Goal: Navigation & Orientation: Find specific page/section

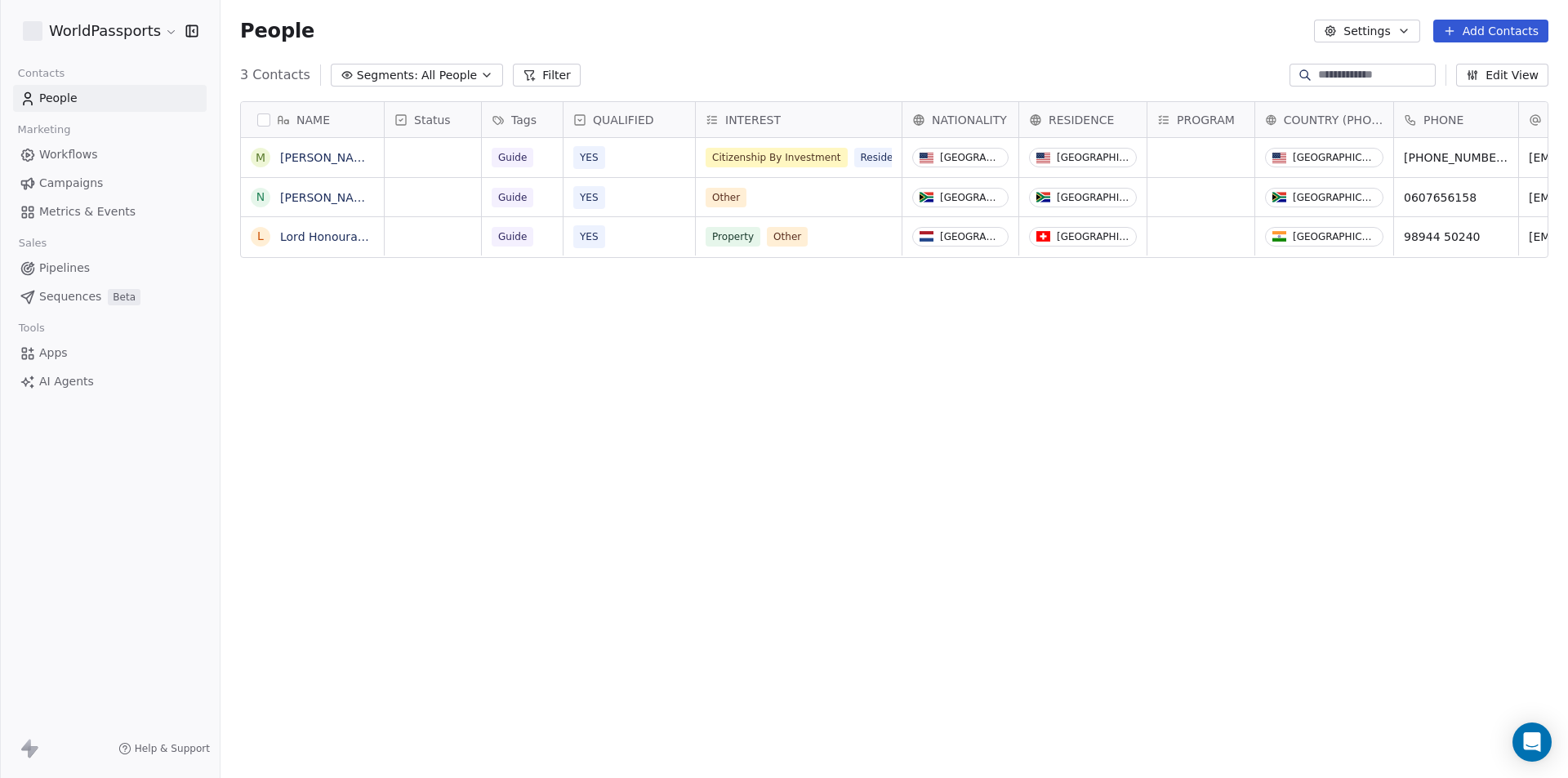
scroll to position [672, 1335]
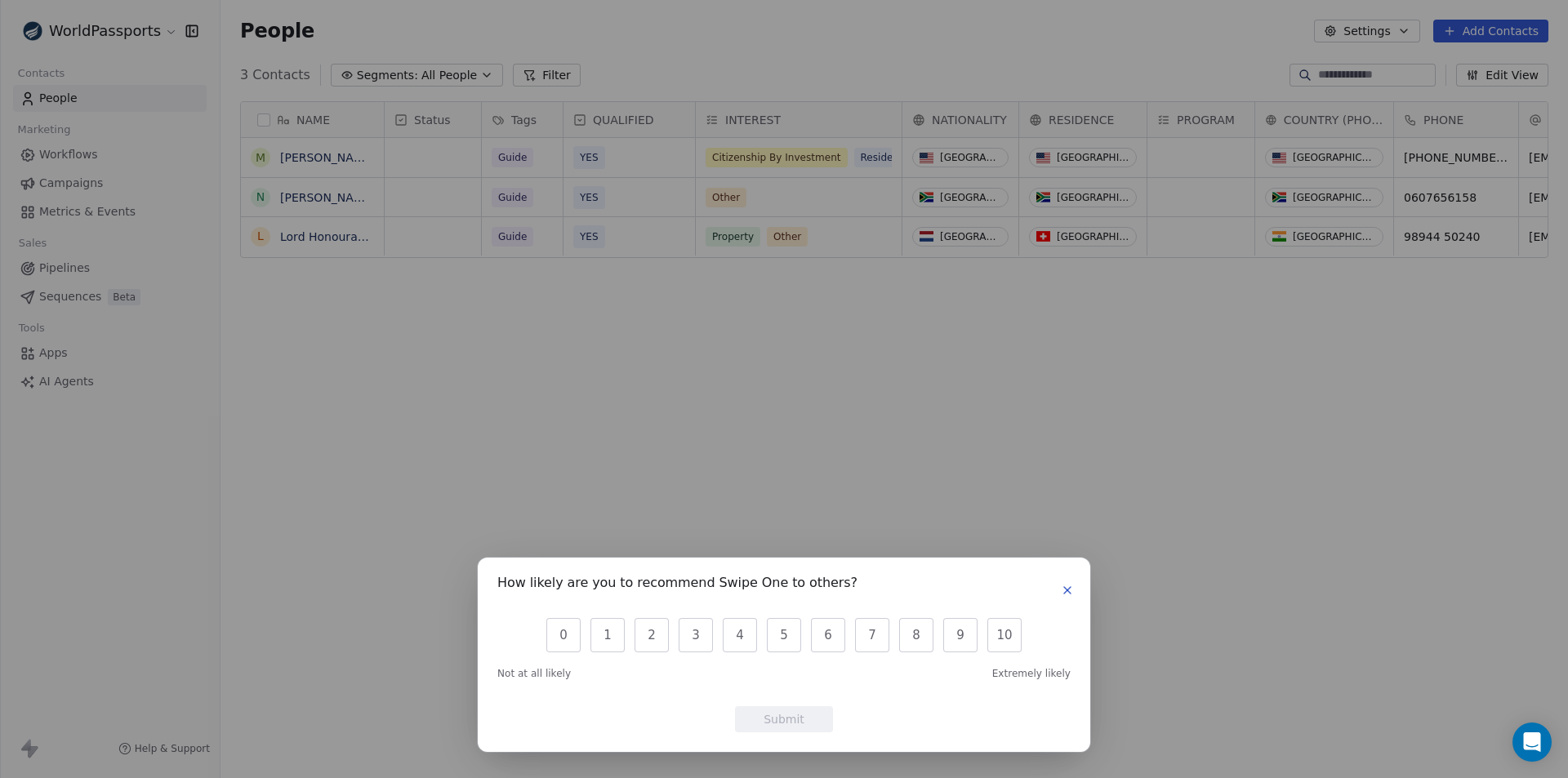
click at [1070, 589] on icon "button" at bounding box center [1067, 591] width 13 height 13
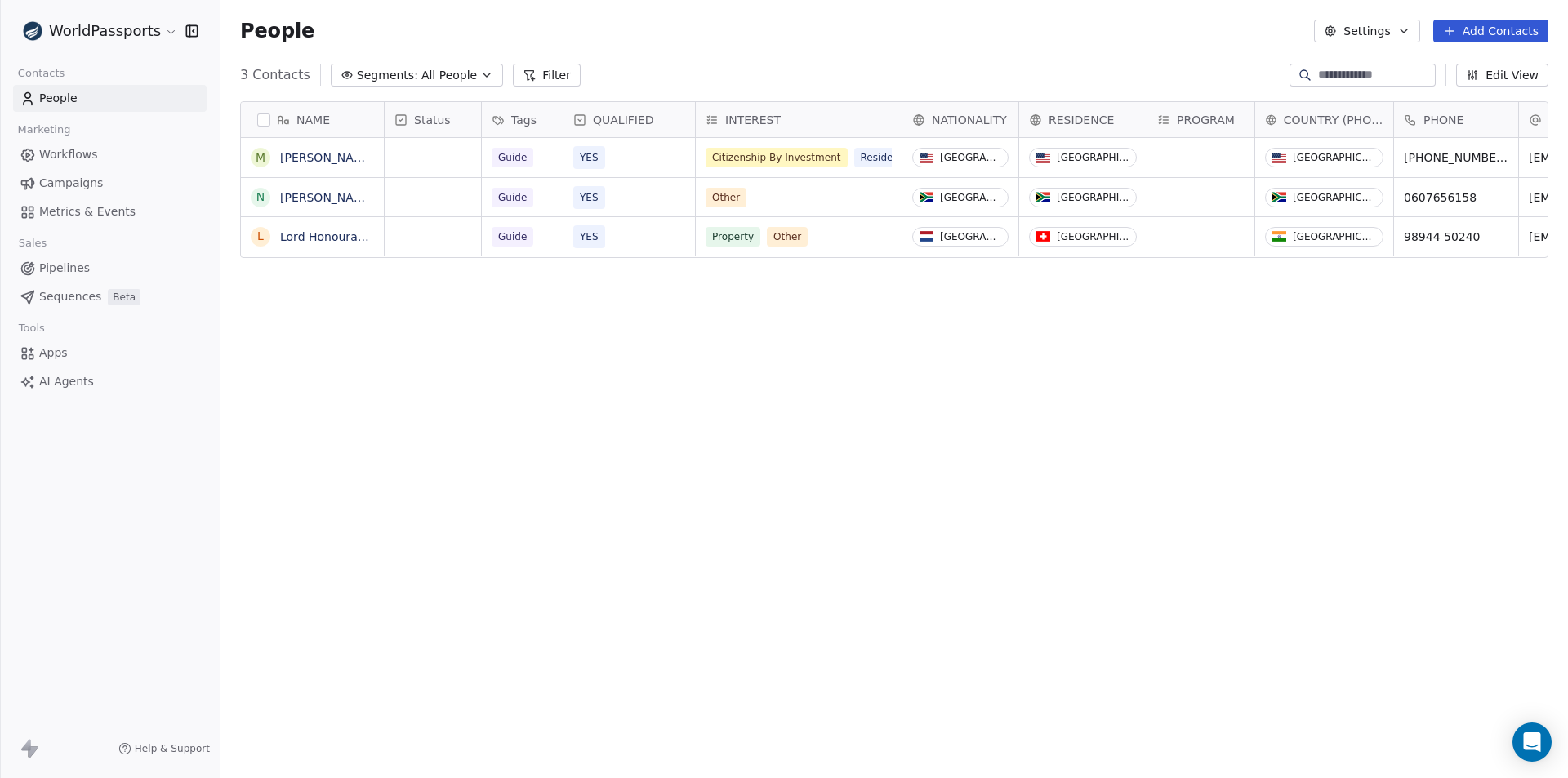
scroll to position [0, 0]
click at [332, 242] on link "Lord Honourable.[PERSON_NAME] UN -ICC/ ICJ" at bounding box center [411, 237] width 263 height 13
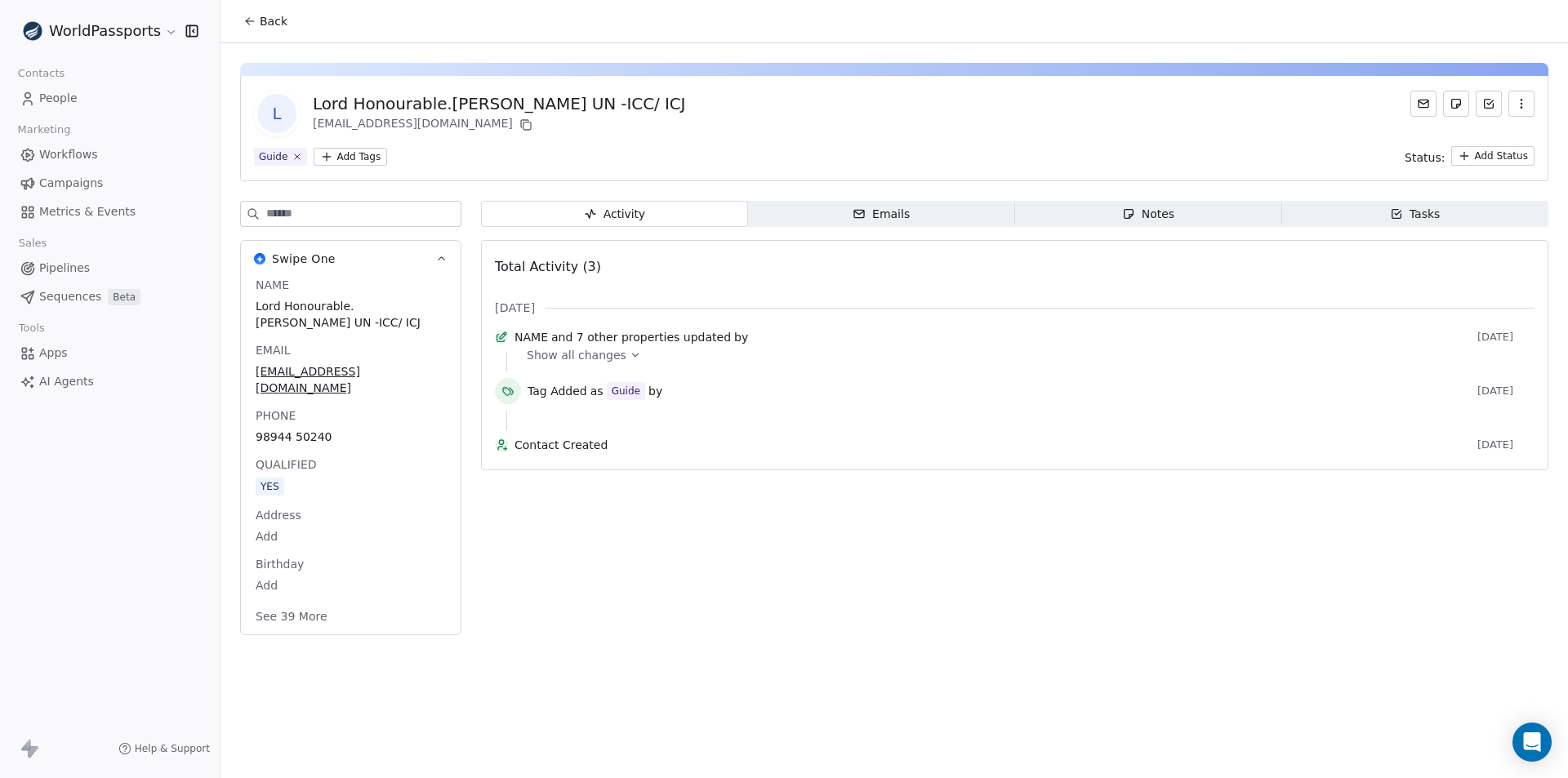
click at [299, 602] on button "See 39 More" at bounding box center [291, 616] width 92 height 30
click at [75, 97] on span "People" at bounding box center [58, 98] width 38 height 17
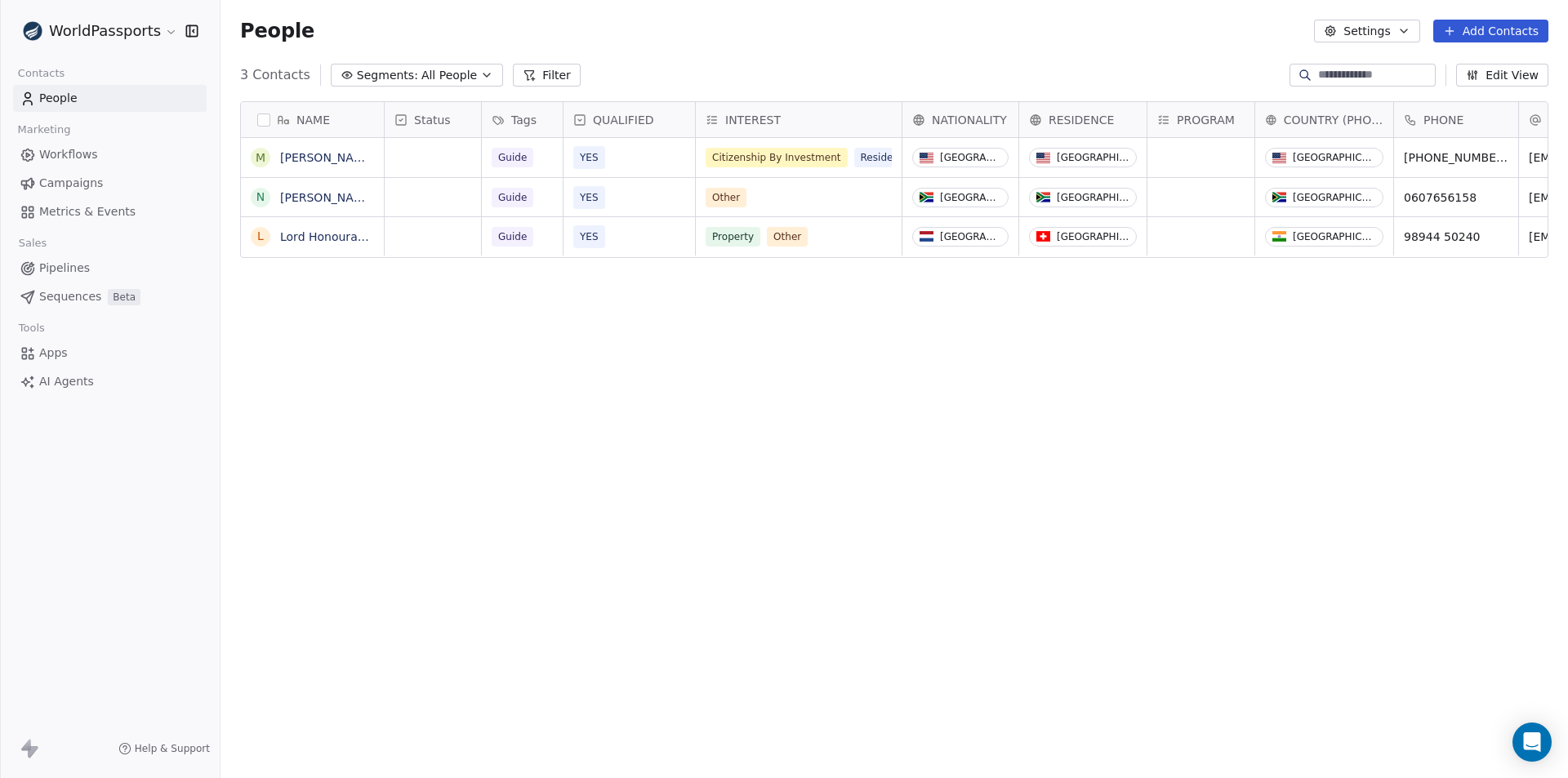
scroll to position [672, 1335]
click at [63, 267] on span "Pipelines" at bounding box center [64, 269] width 51 height 17
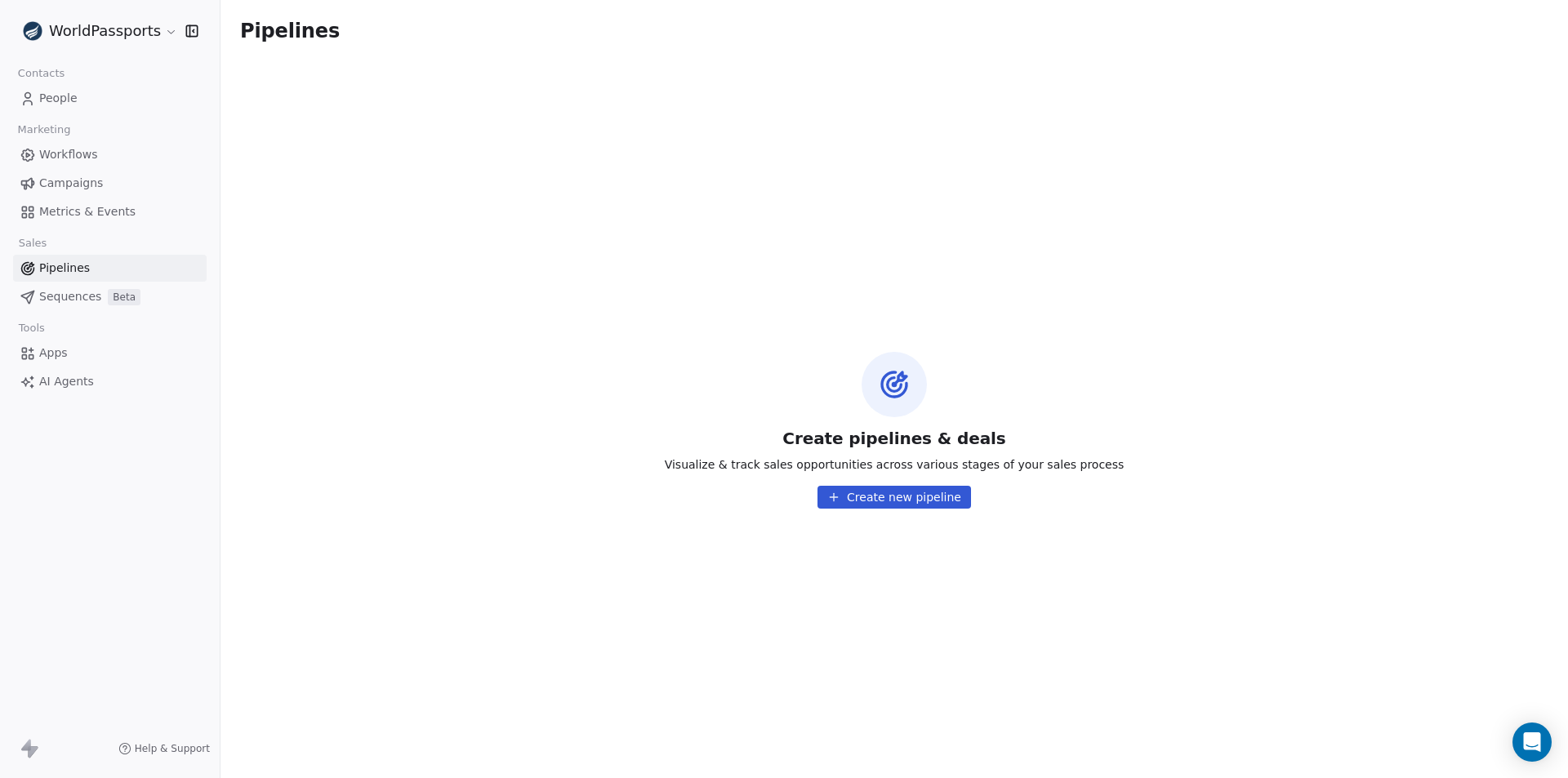
click at [63, 183] on span "Campaigns" at bounding box center [71, 184] width 64 height 17
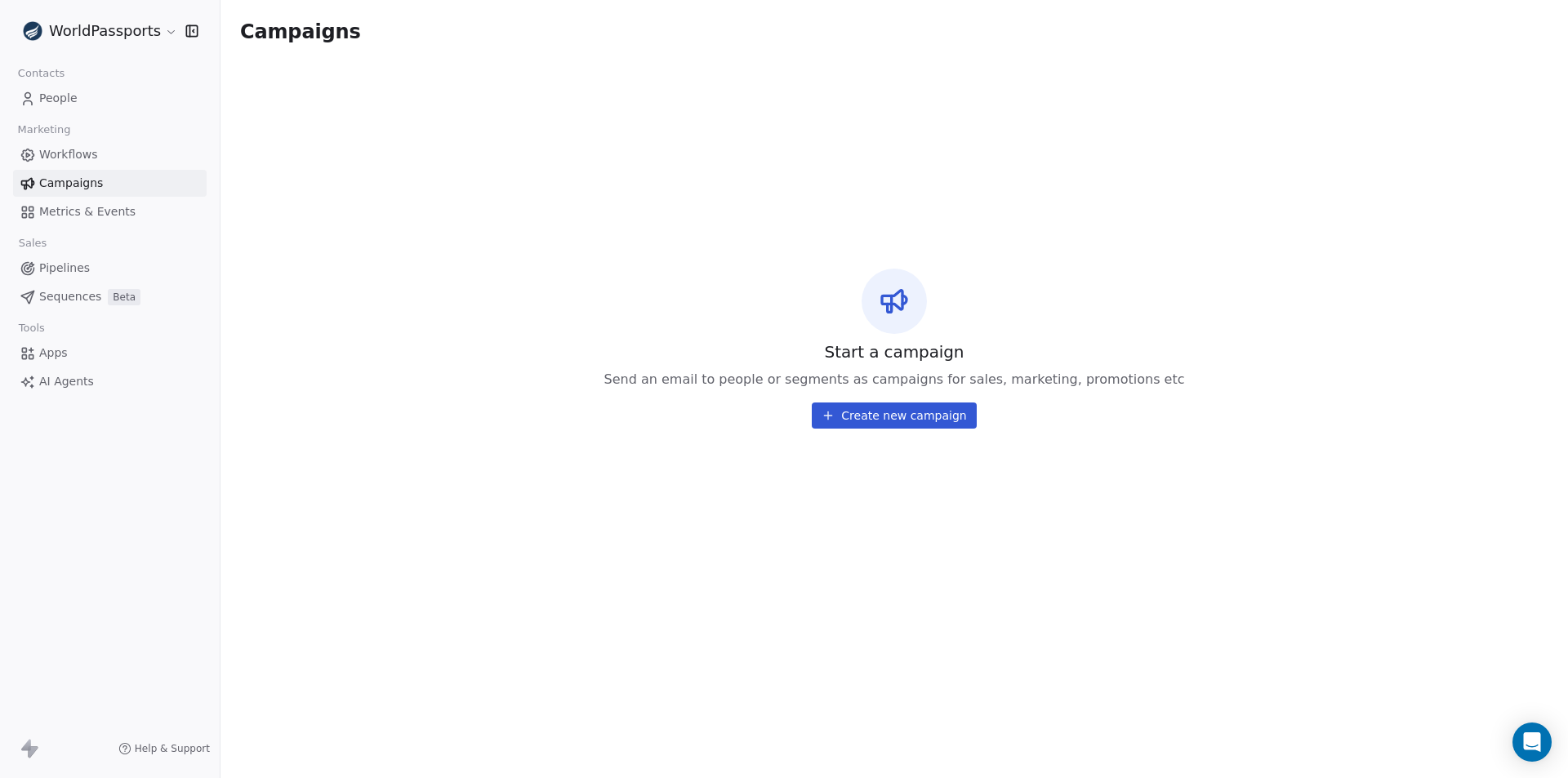
click at [62, 155] on span "Workflows" at bounding box center [69, 155] width 59 height 17
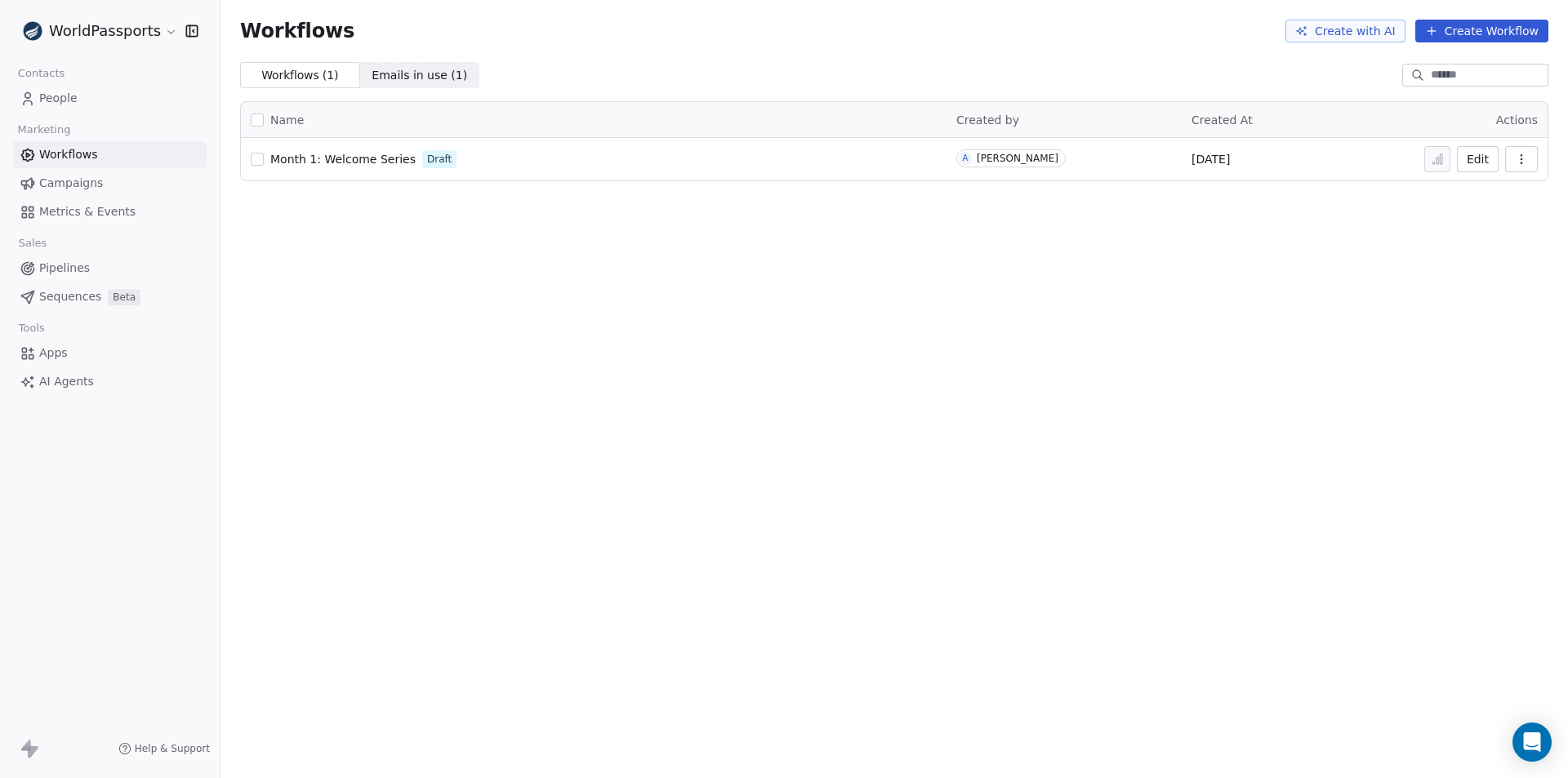
click at [48, 94] on span "People" at bounding box center [58, 98] width 38 height 17
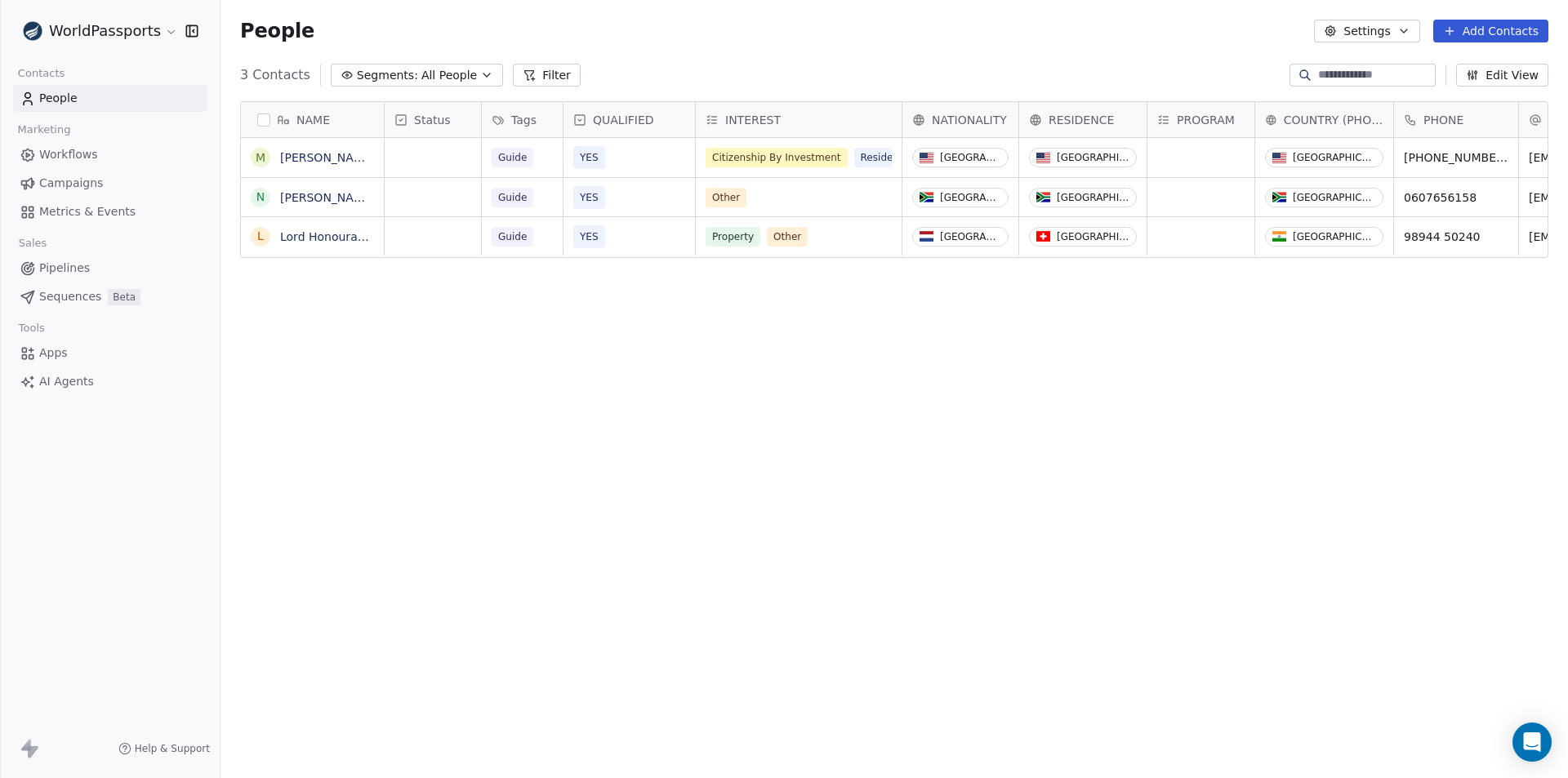
scroll to position [672, 1335]
click at [163, 30] on html "WorldPassports Contacts People Marketing Workflows Campaigns Metrics & Events S…" at bounding box center [784, 389] width 1568 height 778
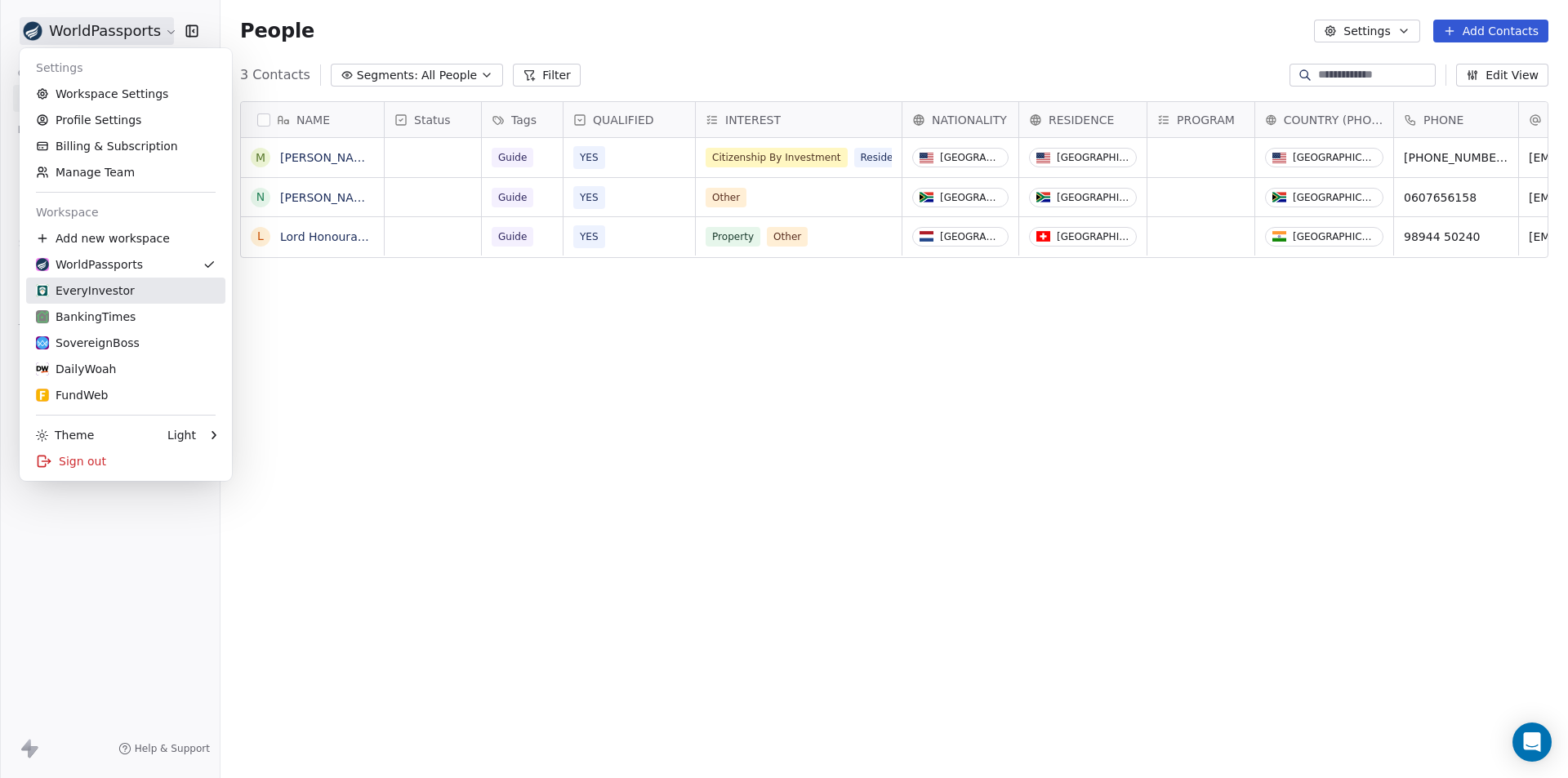
click at [87, 296] on div "EveryInvestor" at bounding box center [85, 291] width 98 height 16
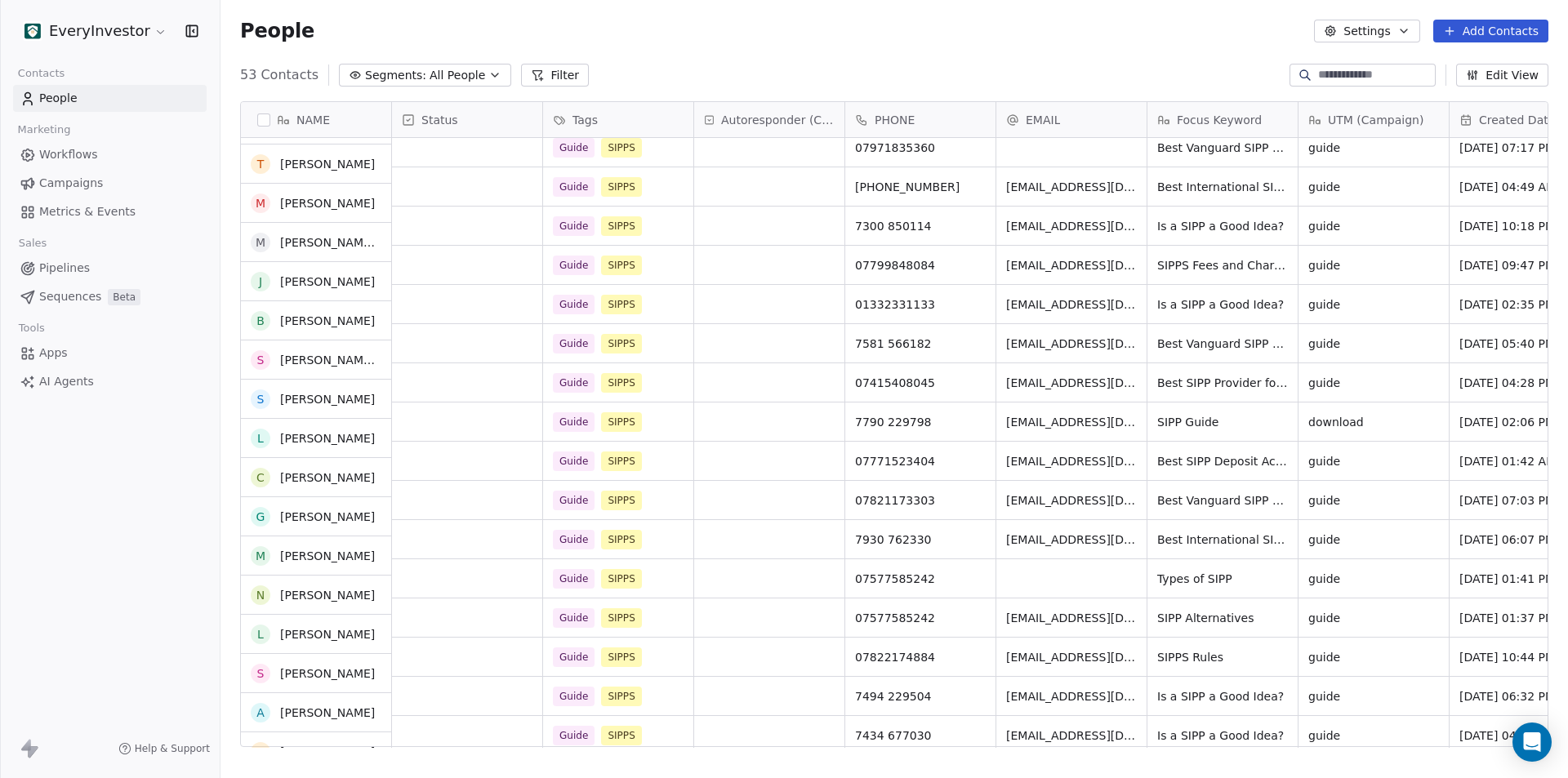
scroll to position [324, 0]
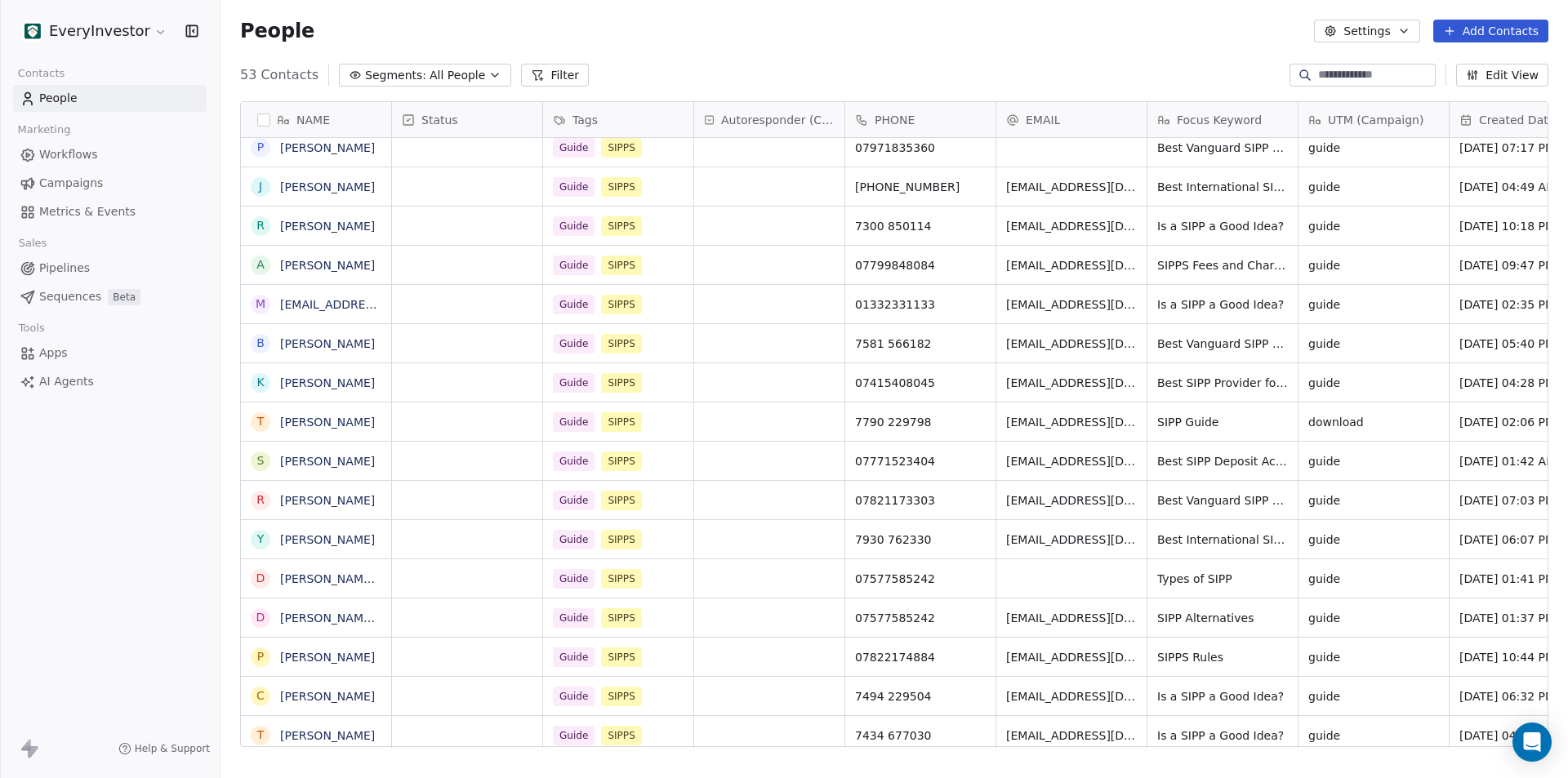
click at [144, 22] on html "EveryInvestor Contacts People Marketing Workflows Campaigns Metrics & Events Sa…" at bounding box center [784, 389] width 1568 height 778
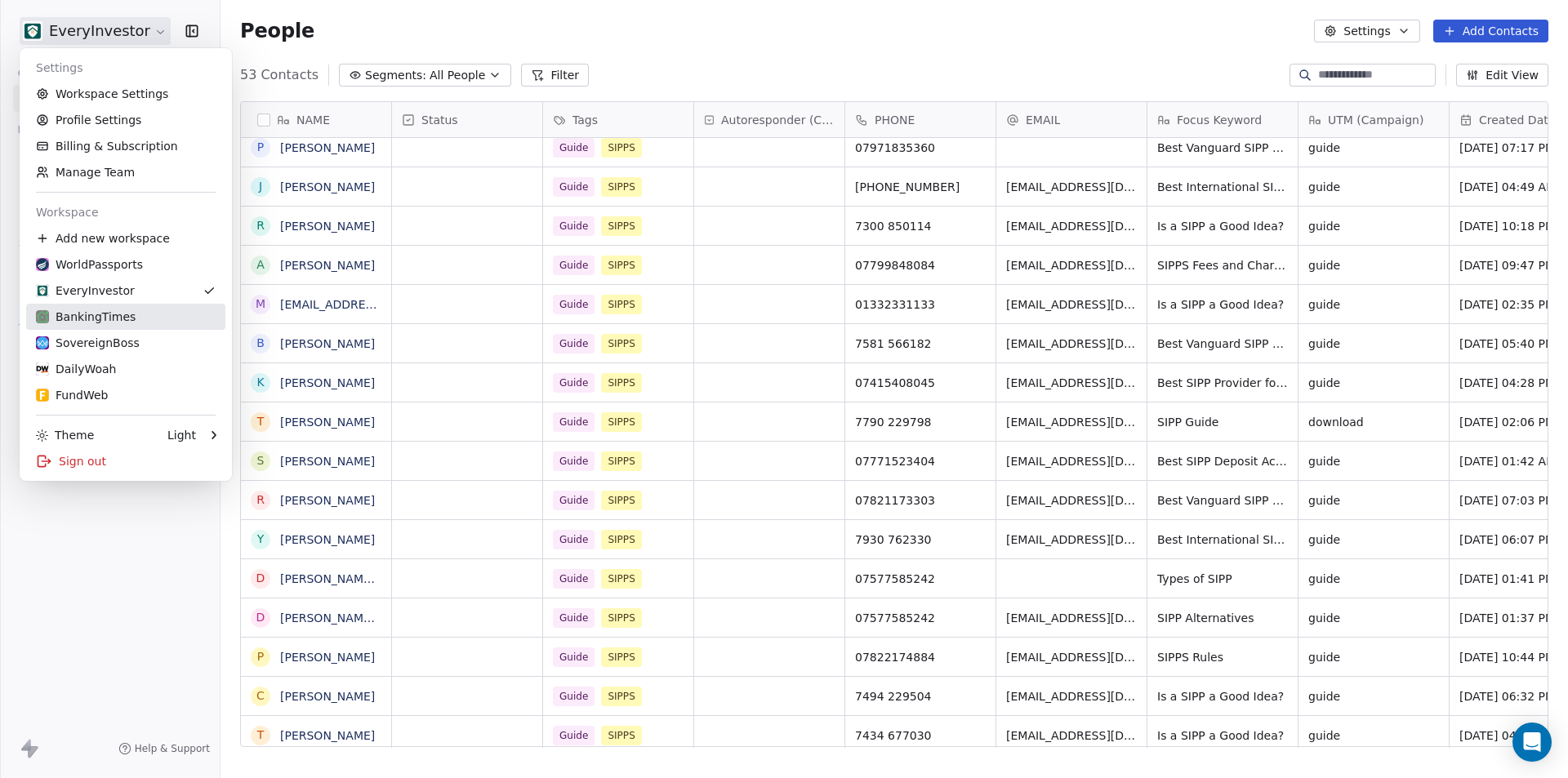
click at [112, 311] on div "BankingTimes" at bounding box center [86, 316] width 99 height 16
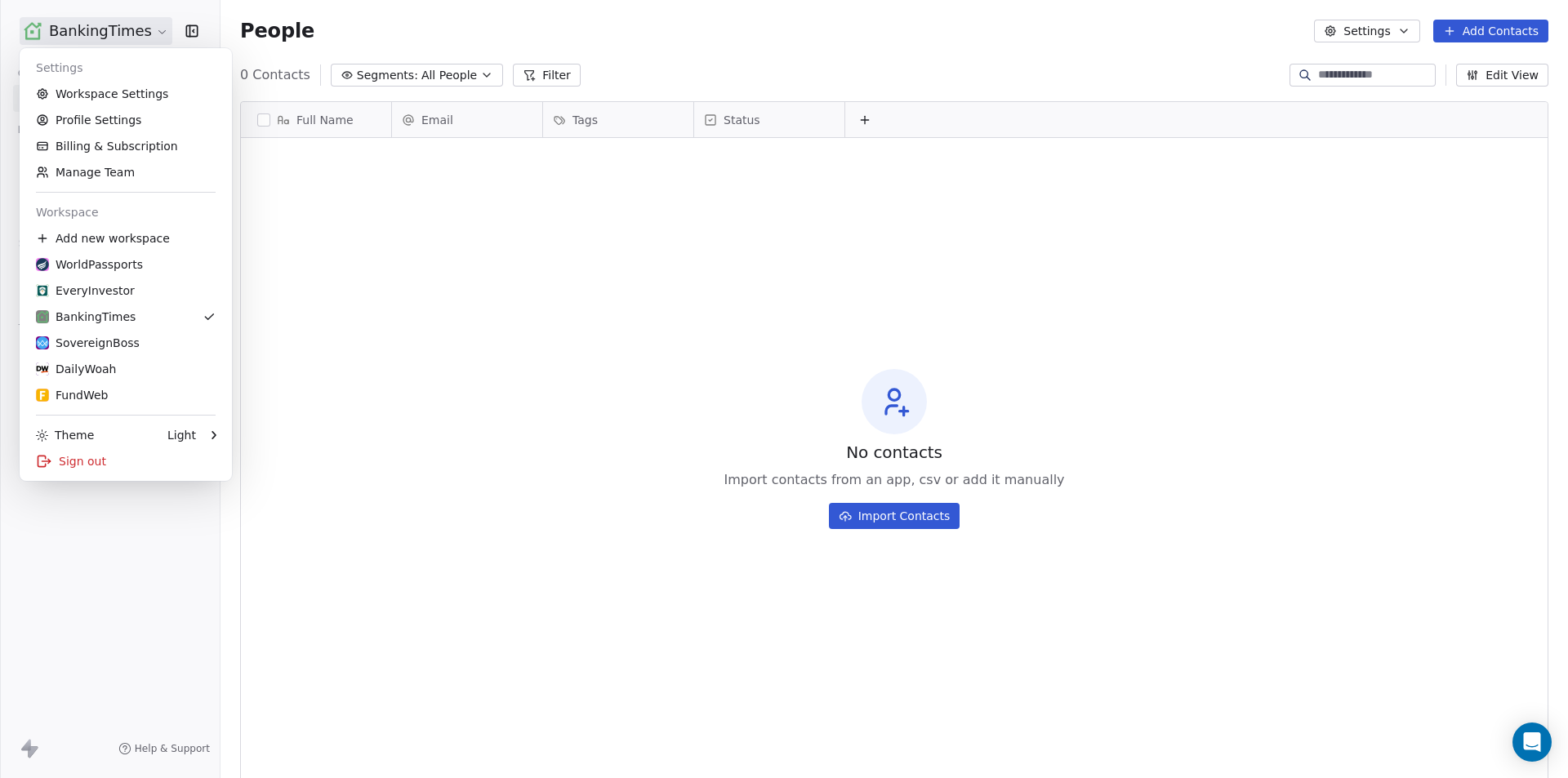
click at [118, 33] on html "BankingTimes Contacts People Marketing Workflows Campaigns Metrics & Events Sal…" at bounding box center [784, 389] width 1568 height 778
click at [76, 347] on div "SovereignBoss" at bounding box center [88, 342] width 104 height 16
click at [118, 23] on html "SovereignBoss Contacts People Marketing Workflows Campaigns Metrics & Events Sa…" at bounding box center [784, 389] width 1568 height 778
click at [89, 373] on div "DailyWoah" at bounding box center [76, 369] width 80 height 16
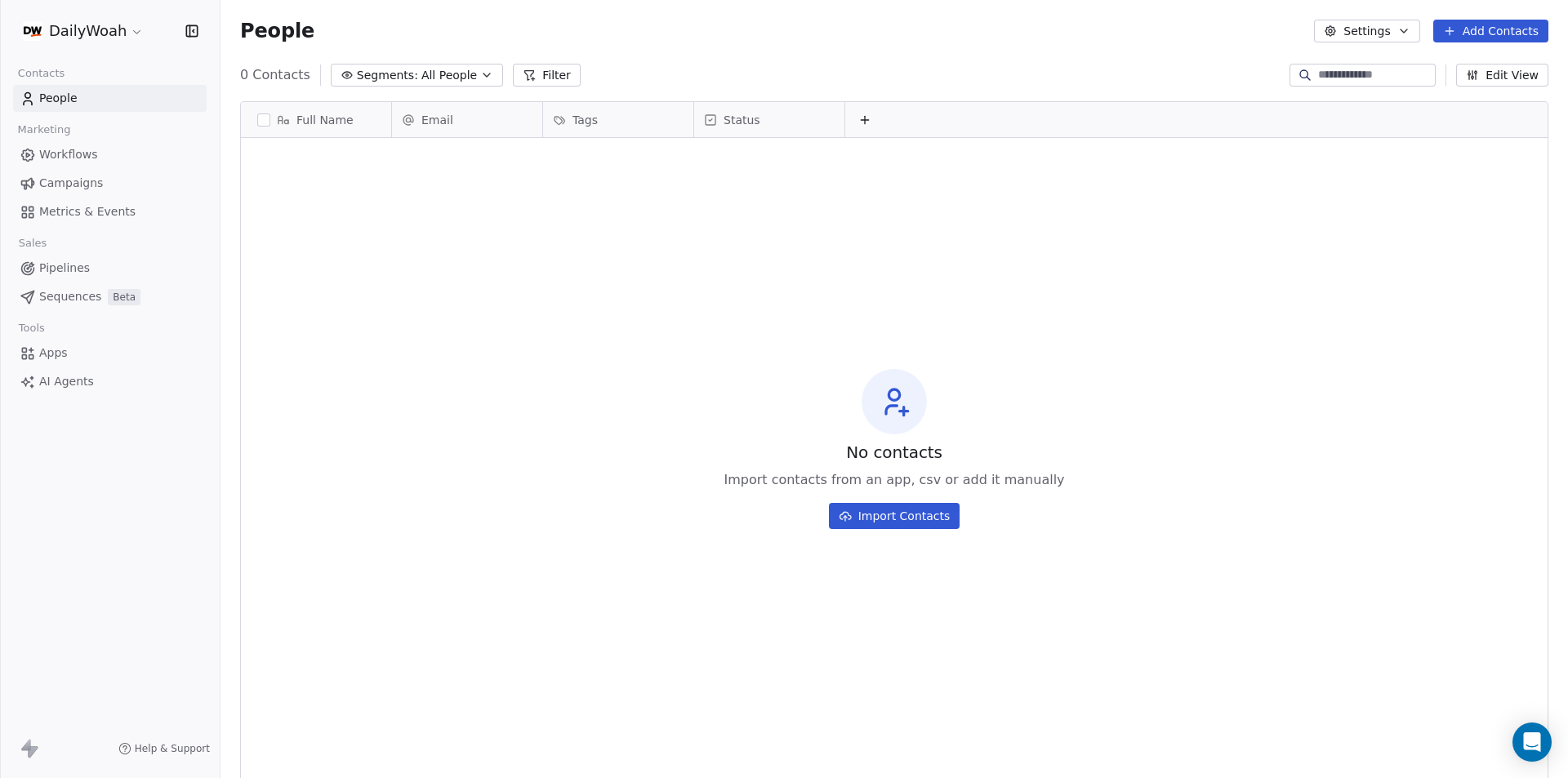
click at [103, 31] on html "DailyWoah Contacts People Marketing Workflows Campaigns Metrics & Events Sales …" at bounding box center [784, 389] width 1568 height 778
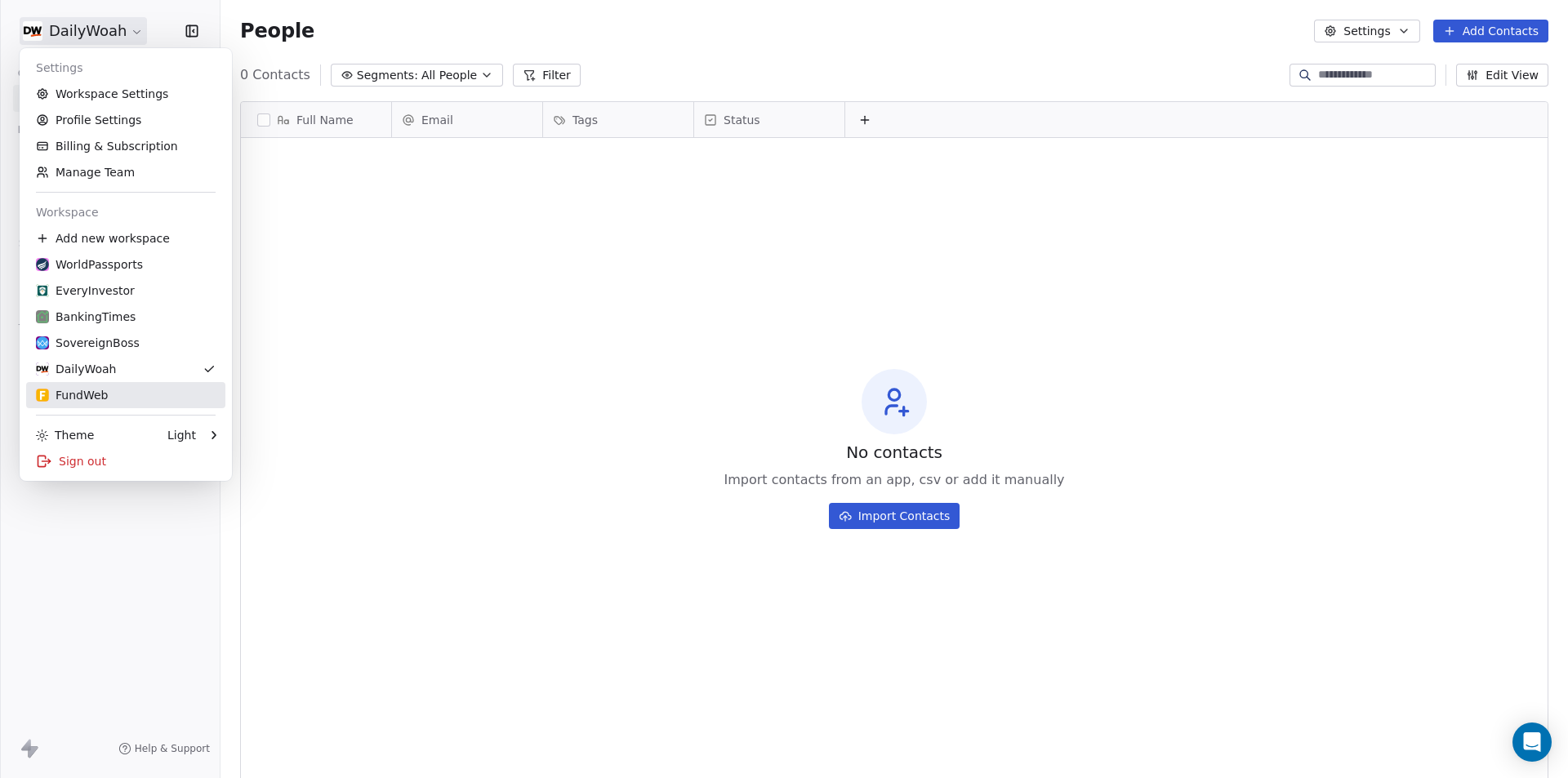
click at [84, 385] on link "FundWeb" at bounding box center [125, 395] width 200 height 26
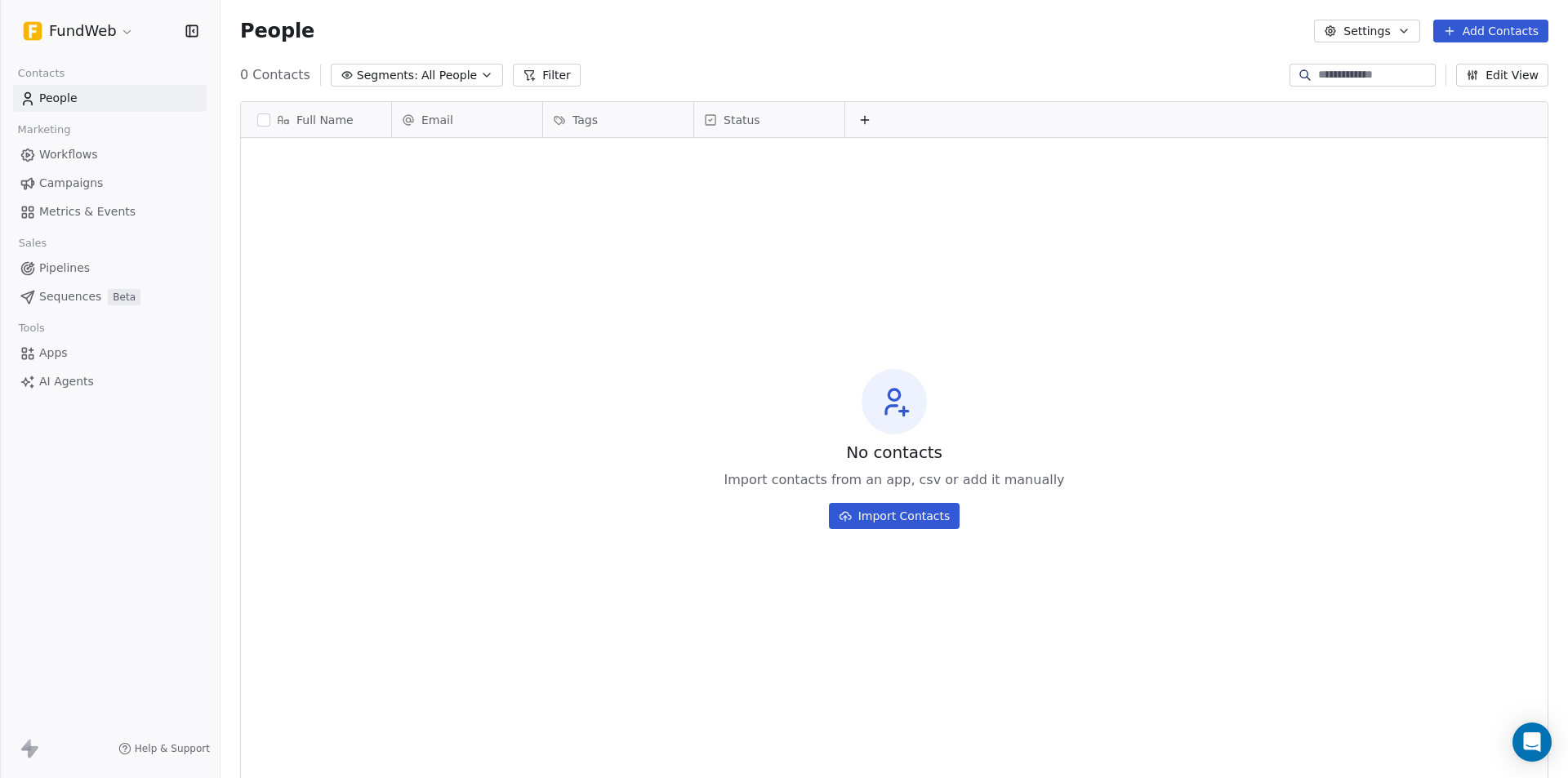
click at [116, 25] on html "FundWeb Contacts People Marketing Workflows Campaigns Metrics & Events Sales Pi…" at bounding box center [784, 389] width 1568 height 778
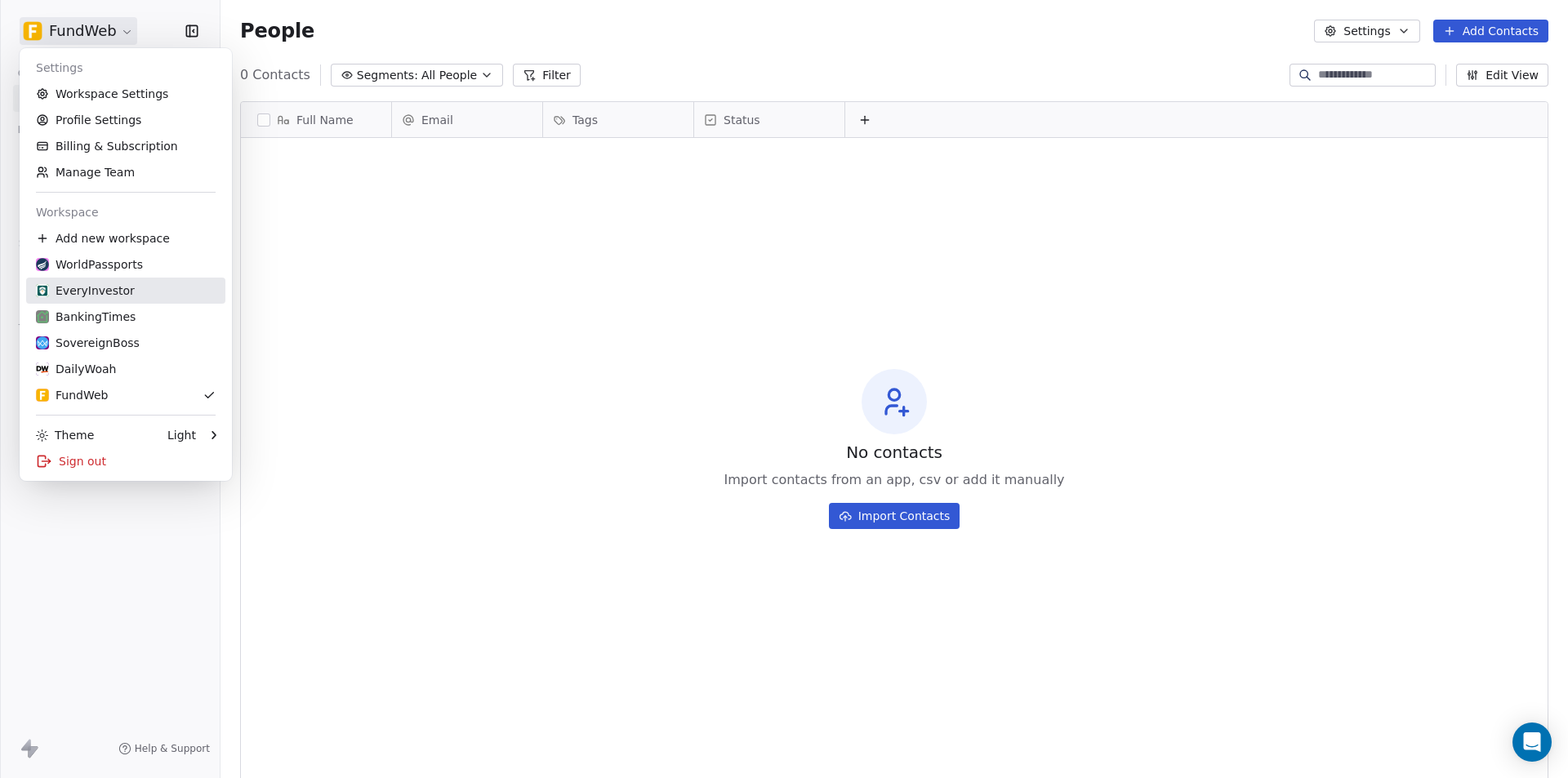
click at [126, 290] on div "EveryInvestor" at bounding box center [126, 291] width 180 height 16
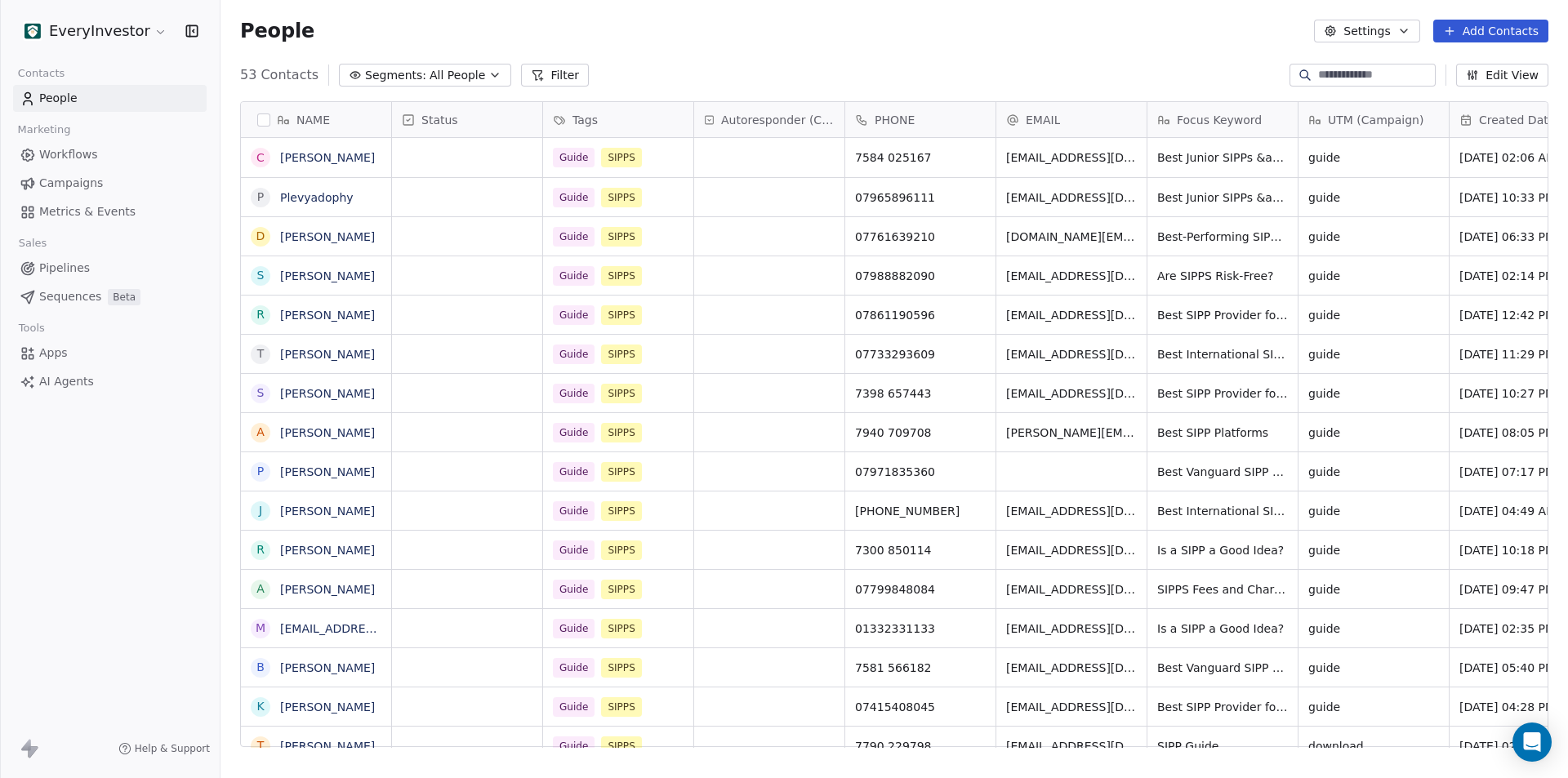
click at [142, 555] on div "EveryInvestor Contacts People Marketing Workflows Campaigns Metrics & Events Sa…" at bounding box center [110, 389] width 220 height 778
click at [110, 572] on div "EveryInvestor Contacts People Marketing Workflows Campaigns Metrics & Events Sa…" at bounding box center [110, 389] width 220 height 778
click at [146, 595] on div "EveryInvestor Contacts People Marketing Workflows Campaigns Metrics & Events Sa…" at bounding box center [110, 389] width 220 height 778
click at [1541, 751] on div "Open Intercom Messenger" at bounding box center [1532, 743] width 43 height 43
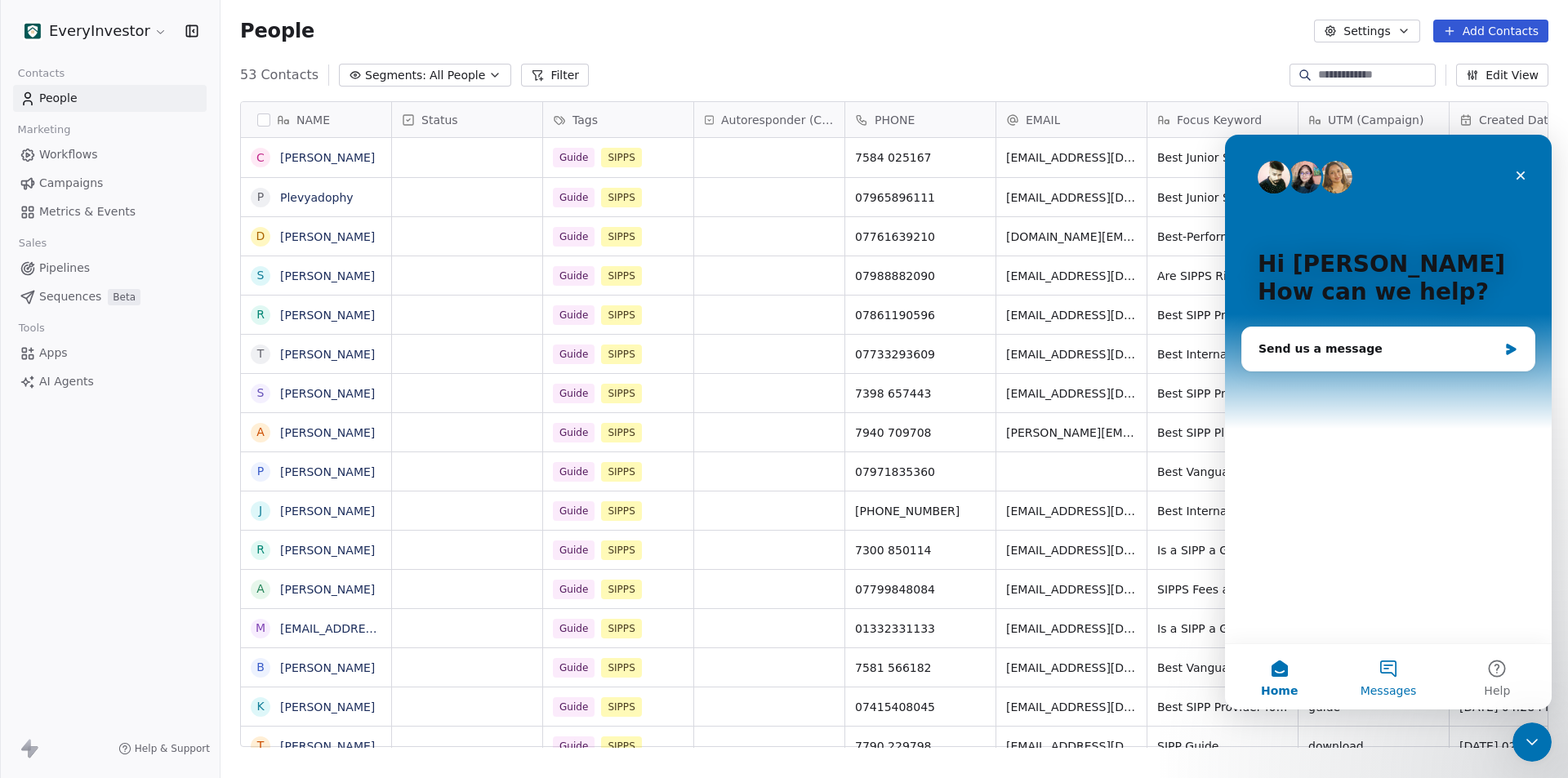
click at [1377, 681] on button "Messages" at bounding box center [1387, 677] width 109 height 65
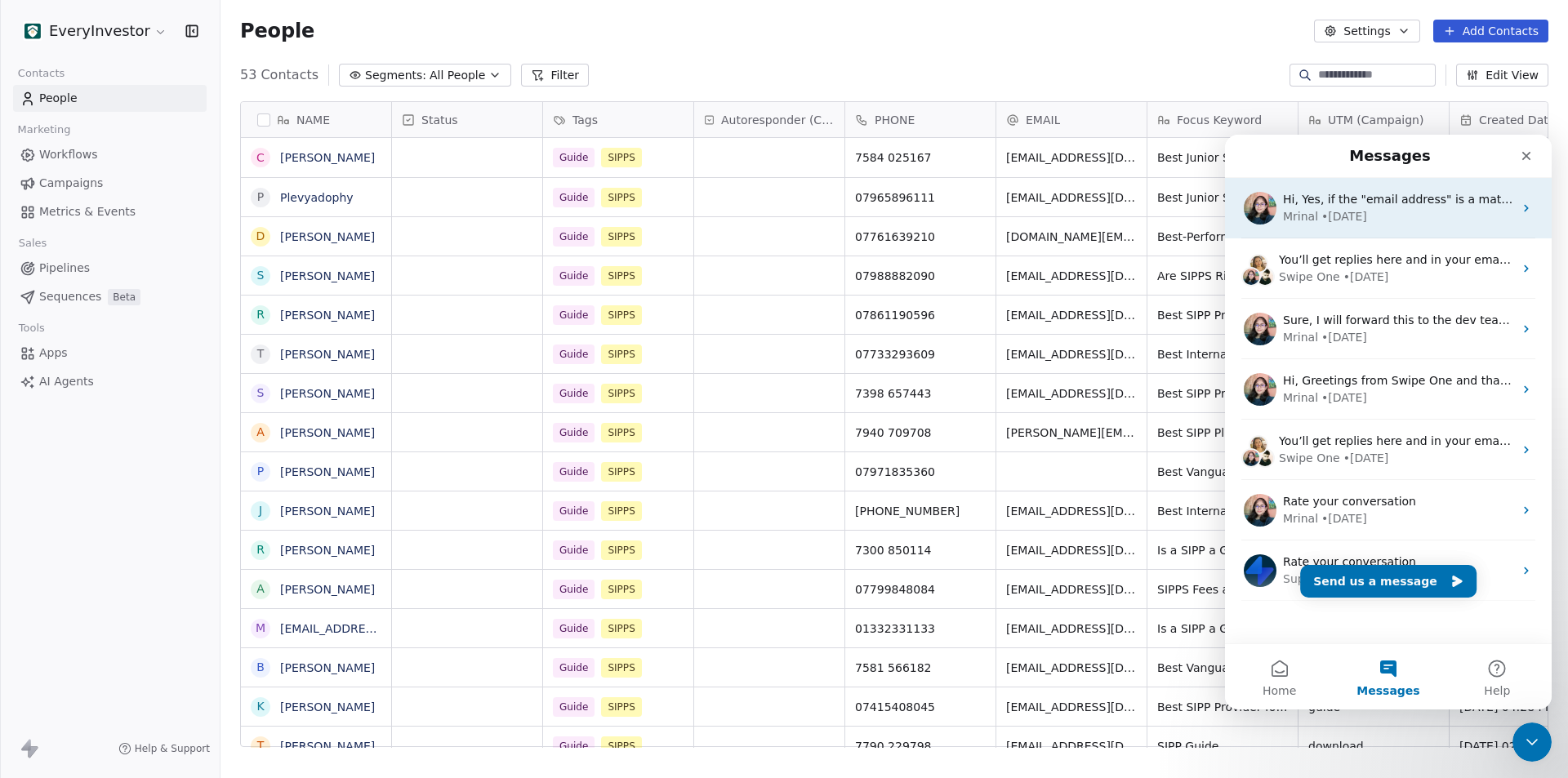
click at [1412, 219] on div "[PERSON_NAME] • [DATE]" at bounding box center [1397, 217] width 230 height 17
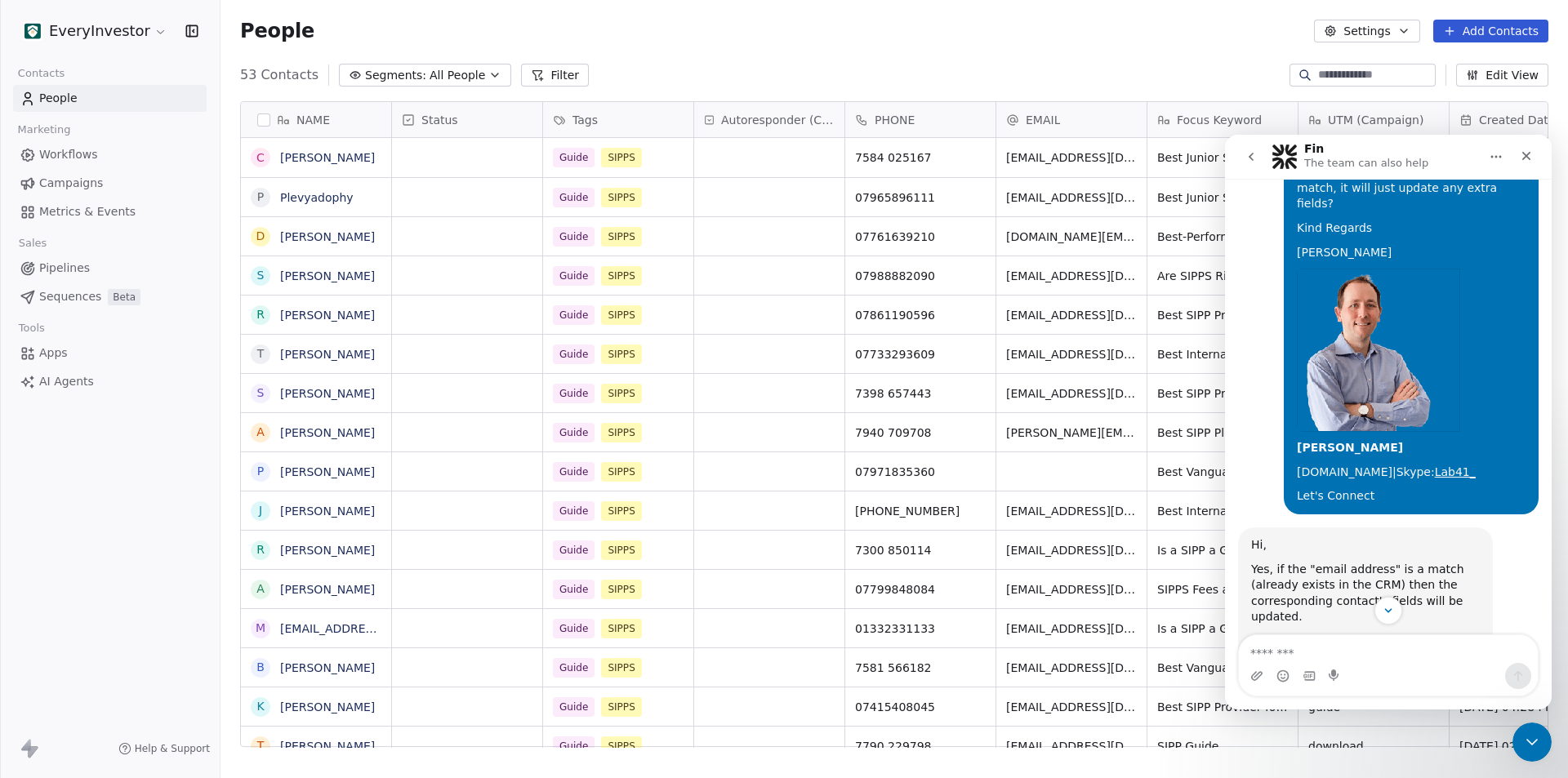
scroll to position [6312, 0]
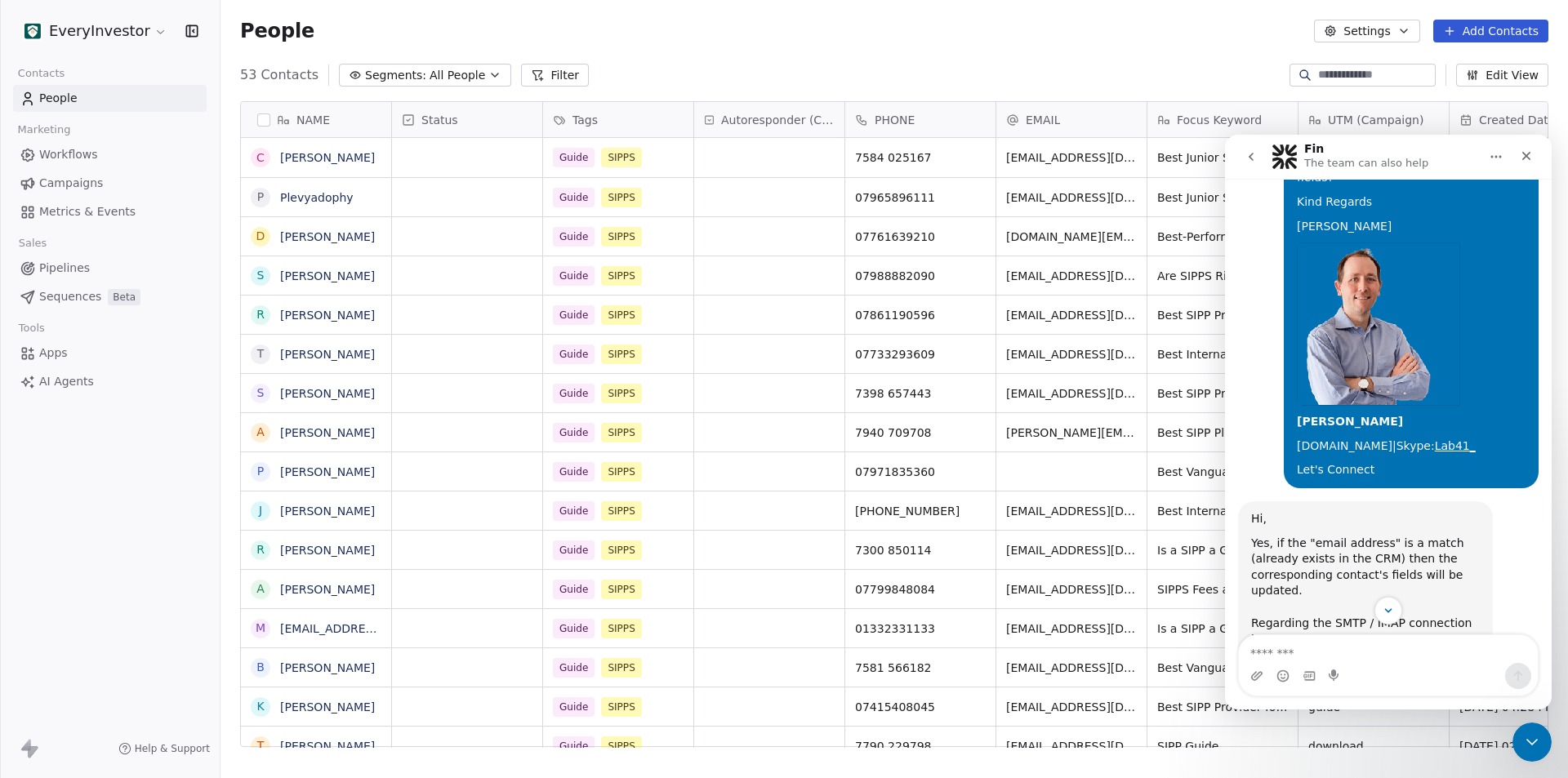
click at [1354, 696] on img "Mrinal says…" at bounding box center [1360, 757] width 219 height 123
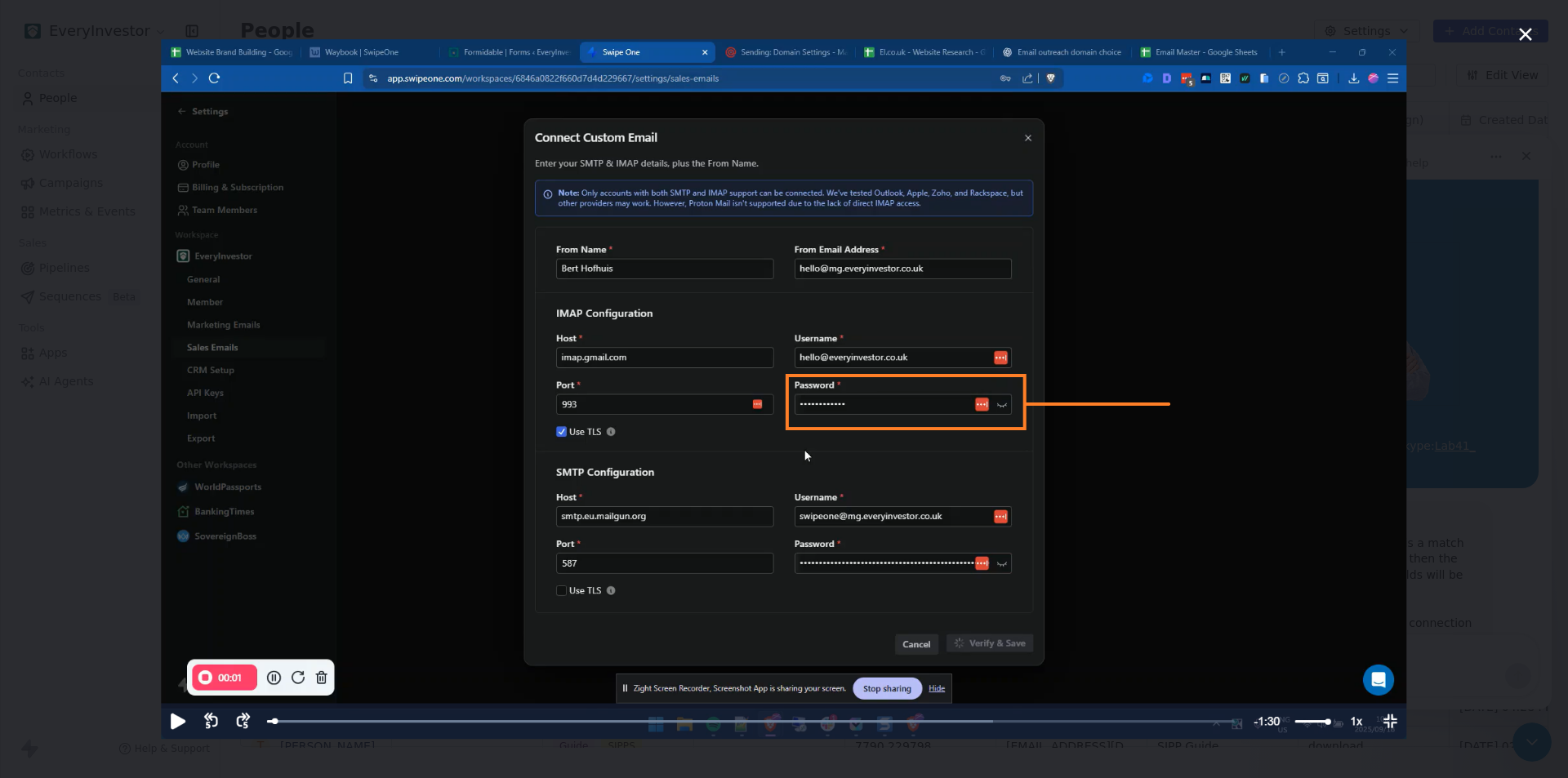
click at [98, 589] on div "Intercom messenger" at bounding box center [784, 389] width 1568 height 778
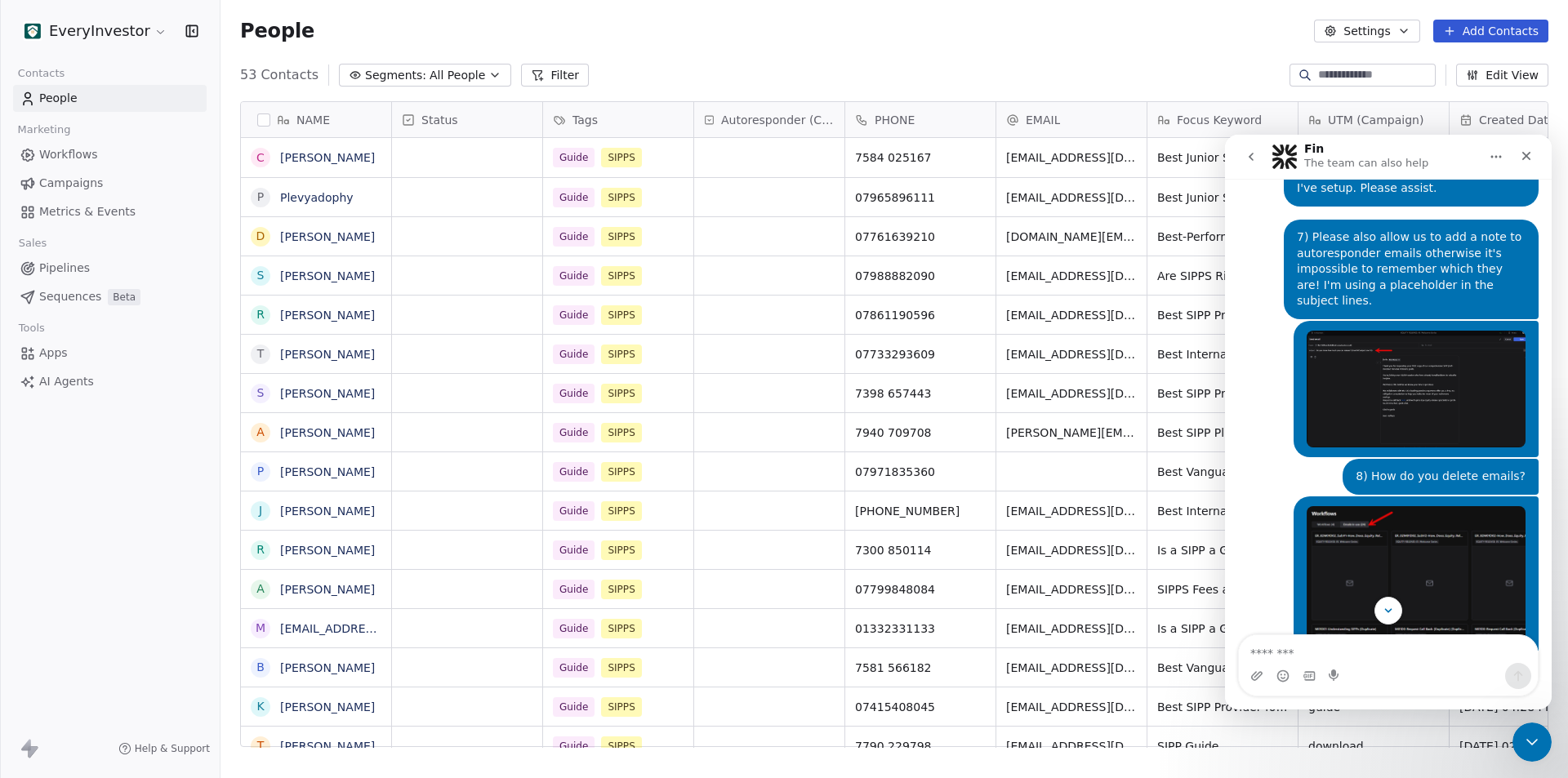
scroll to position [2963, 0]
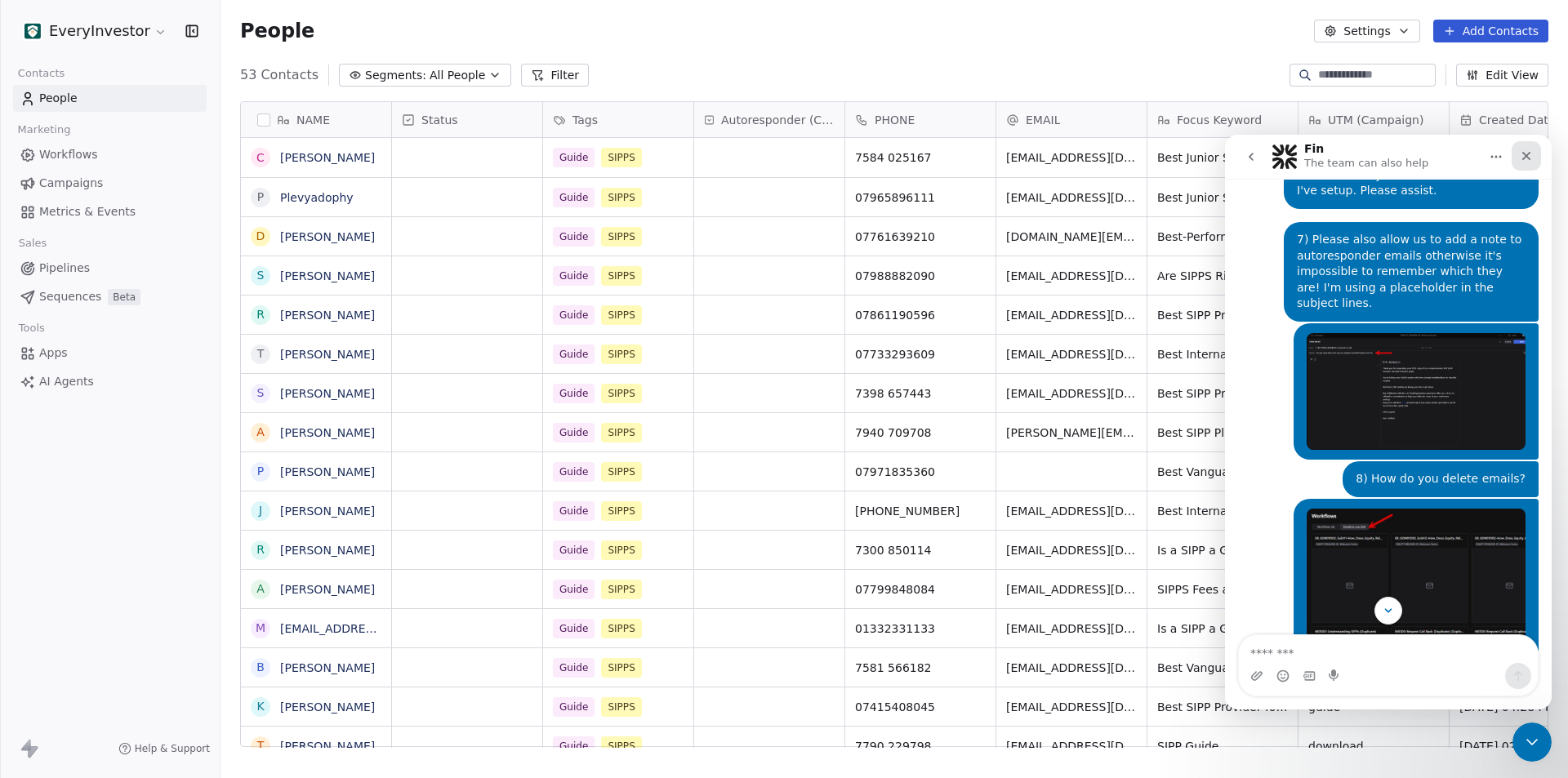
click at [1529, 163] on div "Close" at bounding box center [1526, 156] width 30 height 30
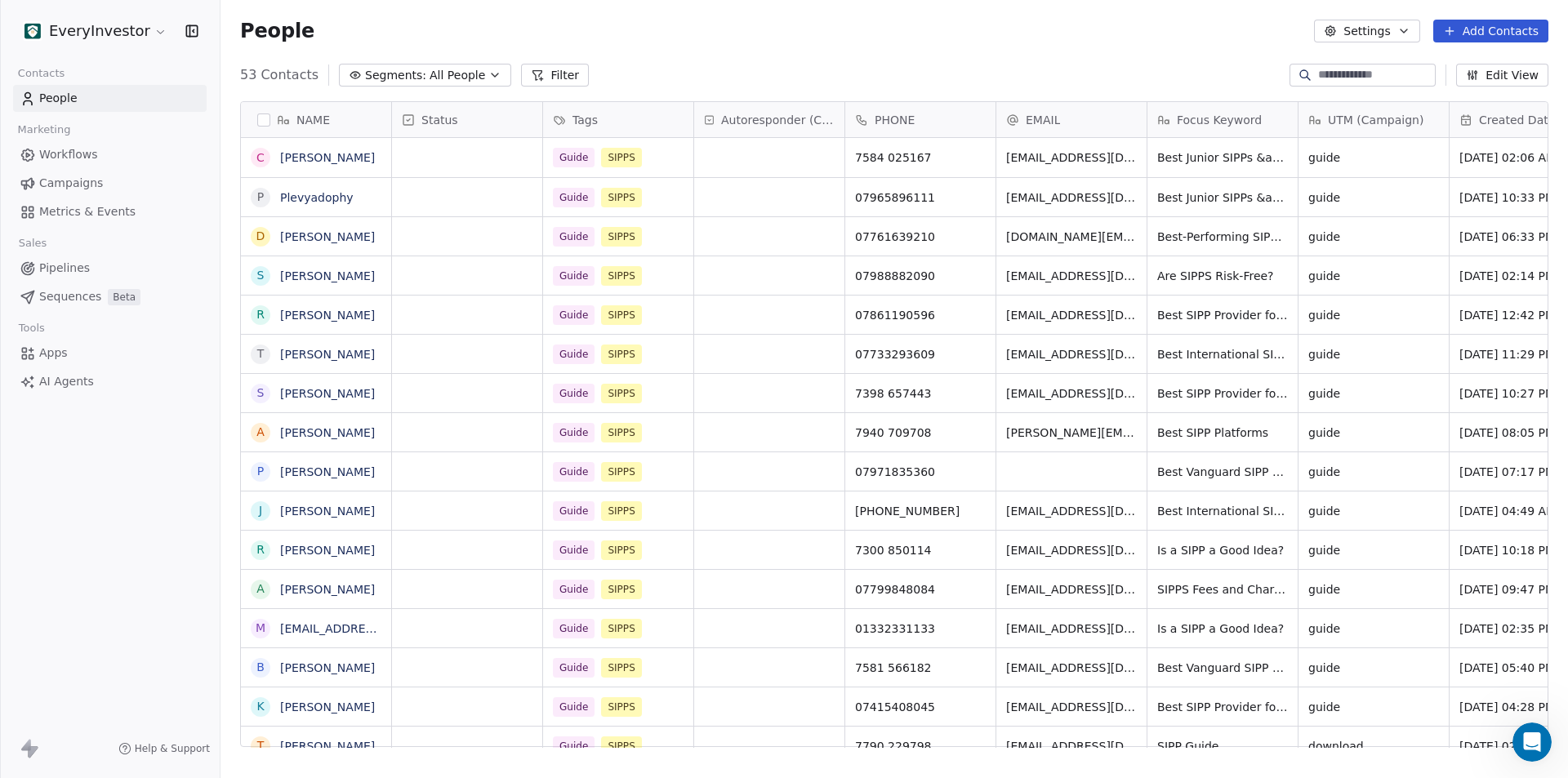
scroll to position [0, 0]
click at [987, 65] on div "53 Contacts Segments: All People Filter Edit View" at bounding box center [894, 75] width 1347 height 26
click at [113, 585] on div "EveryInvestor Contacts People Marketing Workflows Campaigns Metrics & Events Sa…" at bounding box center [110, 389] width 220 height 778
